Goal: Task Accomplishment & Management: Manage account settings

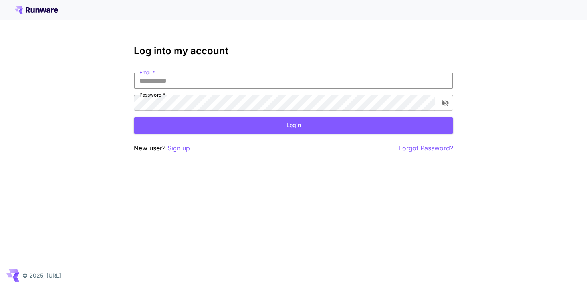
click at [0, 290] on com-1password-button at bounding box center [0, 290] width 0 height 0
type input "**********"
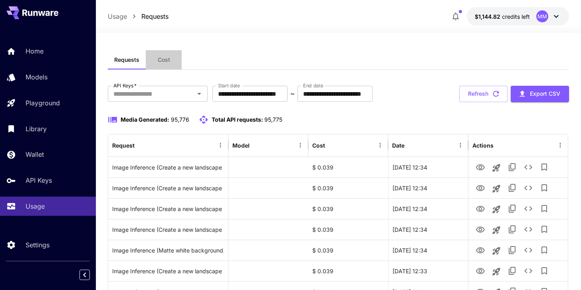
click at [174, 61] on button "Cost" at bounding box center [164, 59] width 36 height 19
